Goal: Transaction & Acquisition: Book appointment/travel/reservation

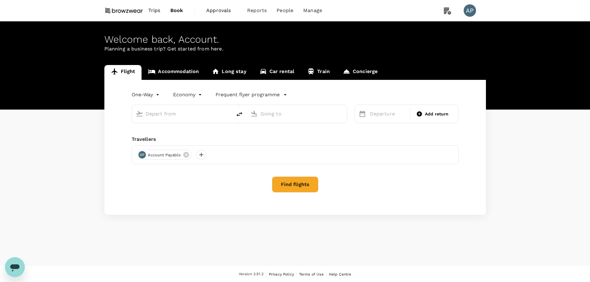
type input "roundtrip"
type input "Kuala Lumpur Intl ([GEOGRAPHIC_DATA])"
type input "Singapore Changi (SIN)"
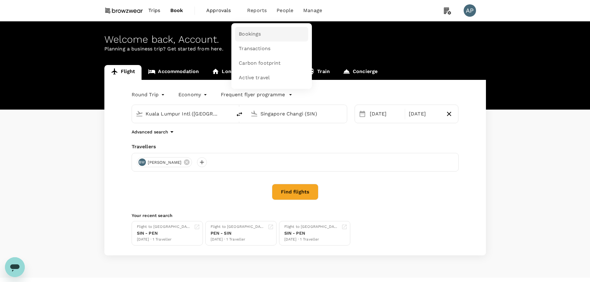
click at [255, 33] on span "Bookings" at bounding box center [250, 34] width 22 height 7
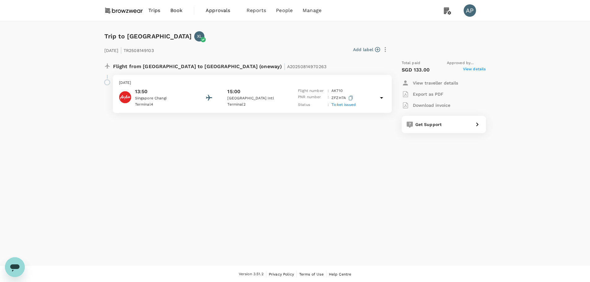
click at [382, 100] on icon at bounding box center [381, 97] width 7 height 7
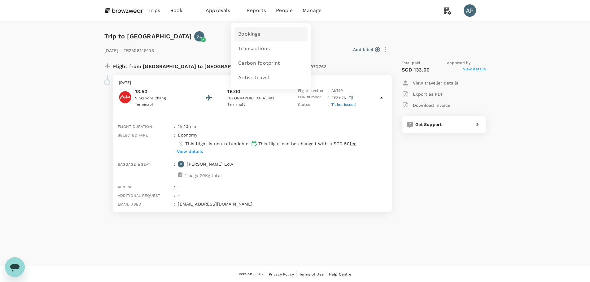
click at [256, 35] on span "Bookings" at bounding box center [249, 34] width 22 height 7
